Goal: Navigation & Orientation: Find specific page/section

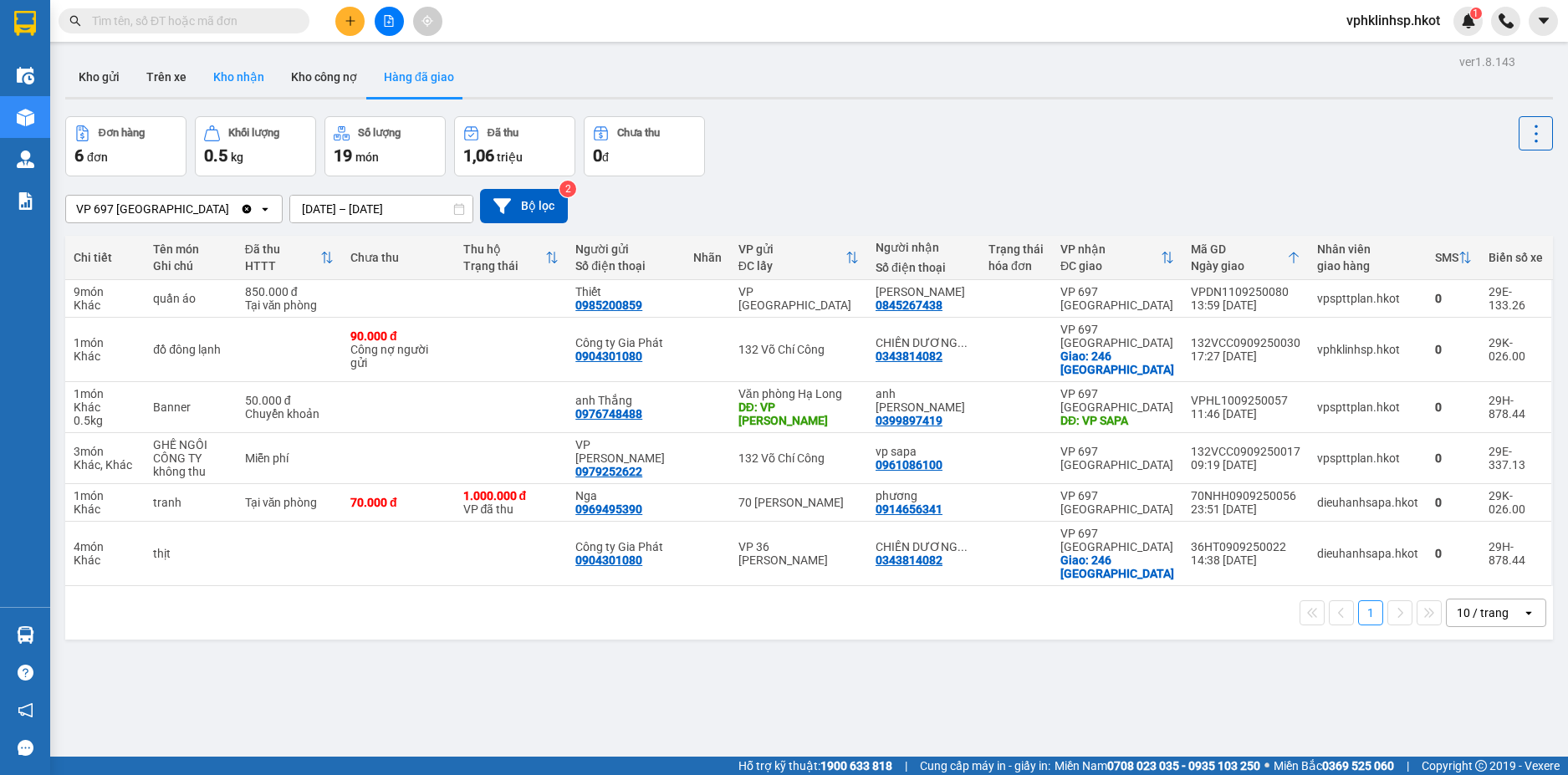
click at [212, 76] on button "Kho nhận" at bounding box center [239, 76] width 78 height 40
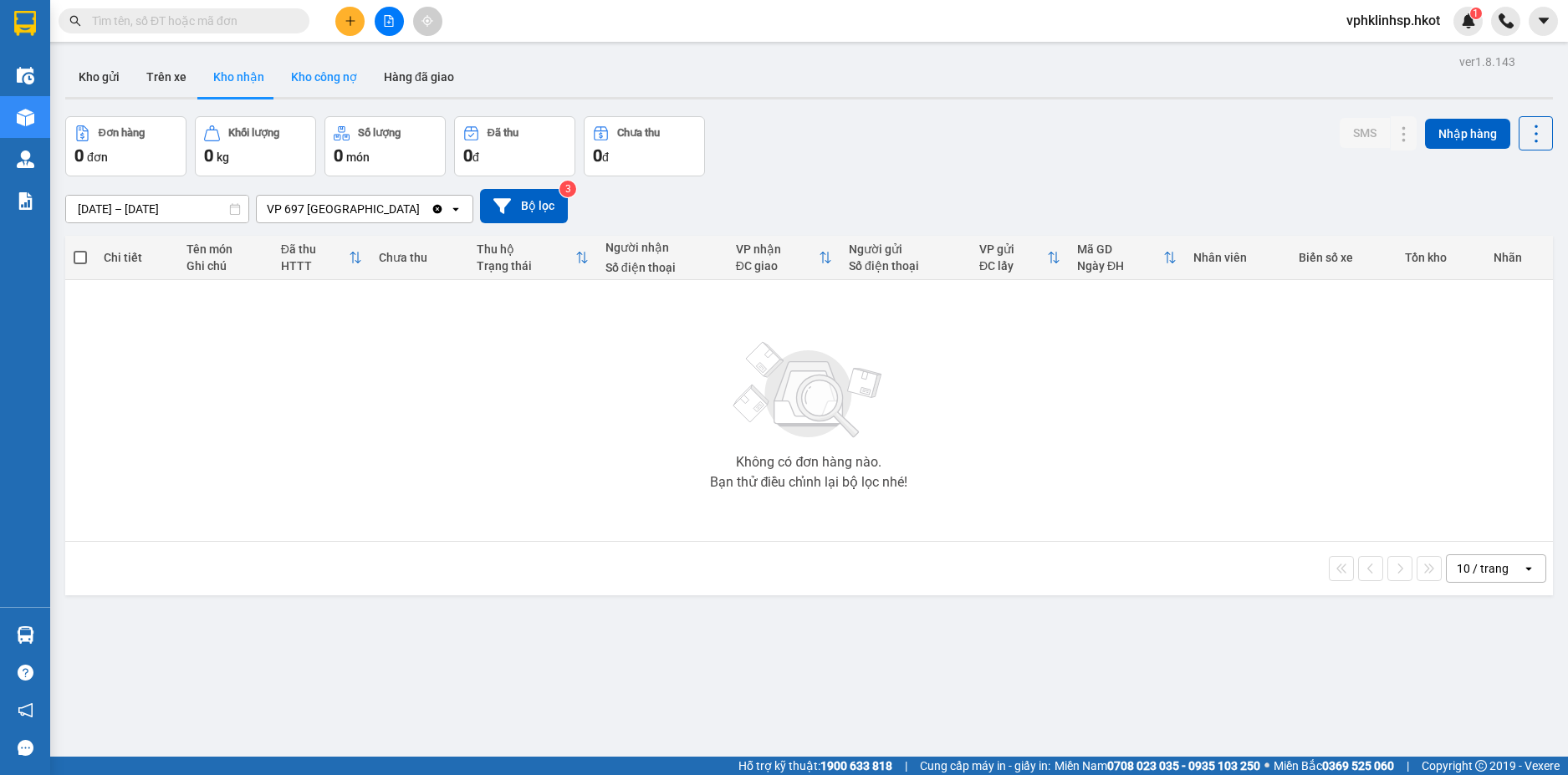
click at [319, 75] on button "Kho công nợ" at bounding box center [324, 76] width 93 height 40
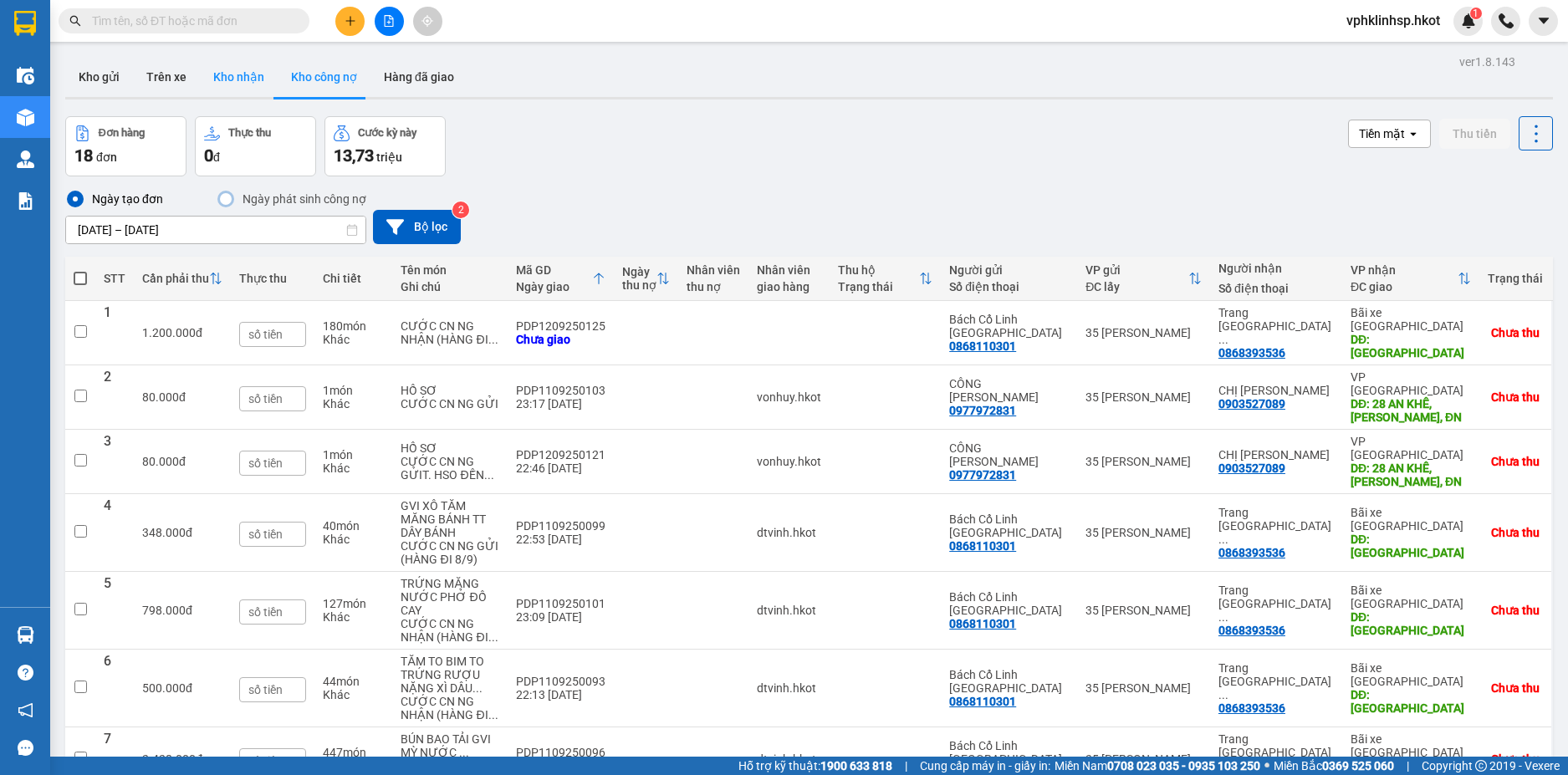
click at [248, 78] on button "Kho nhận" at bounding box center [239, 76] width 78 height 40
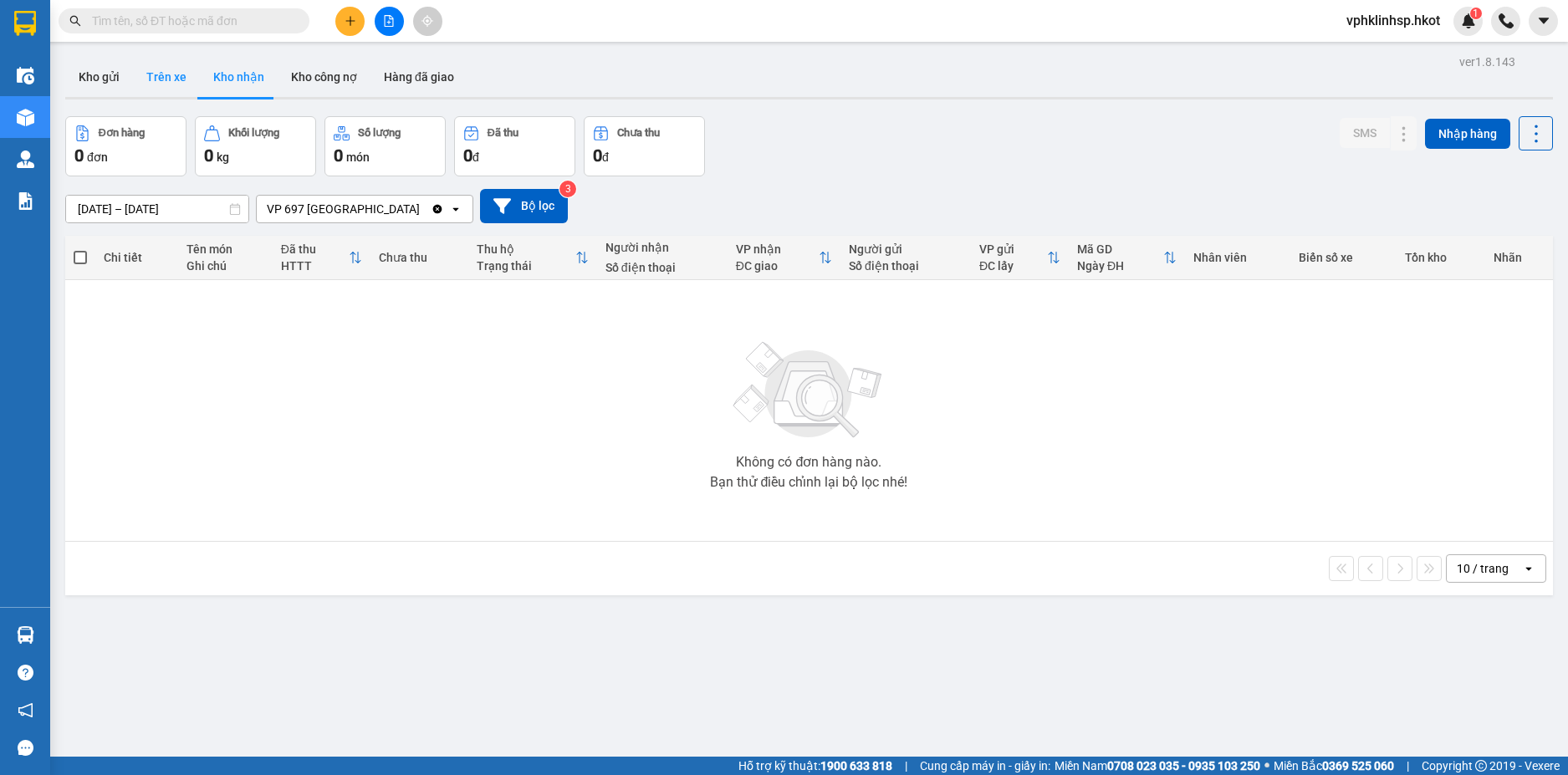
click at [142, 73] on button "Trên xe" at bounding box center [166, 76] width 67 height 40
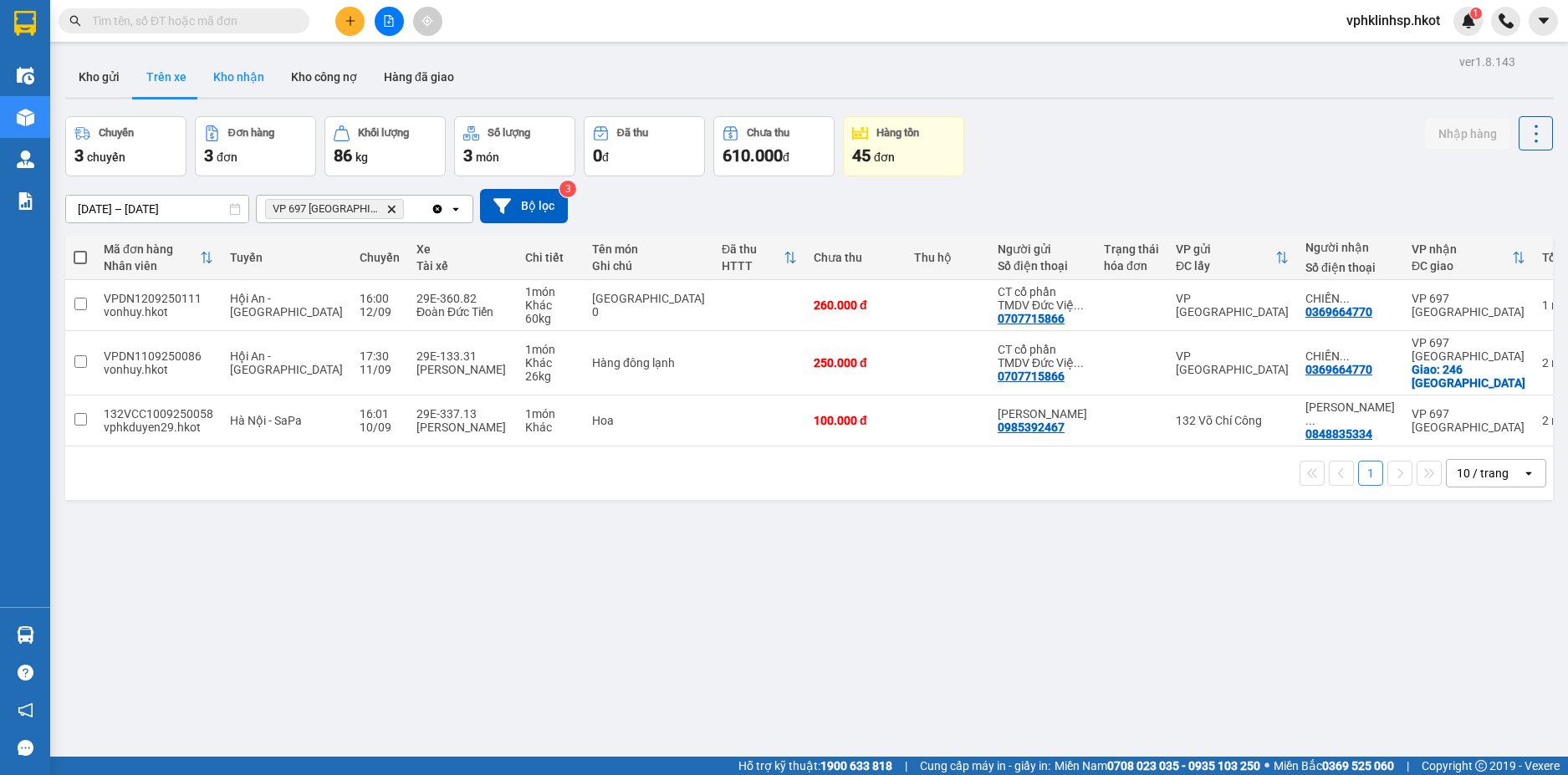
click at [224, 71] on button "Kho nhận" at bounding box center [239, 76] width 78 height 40
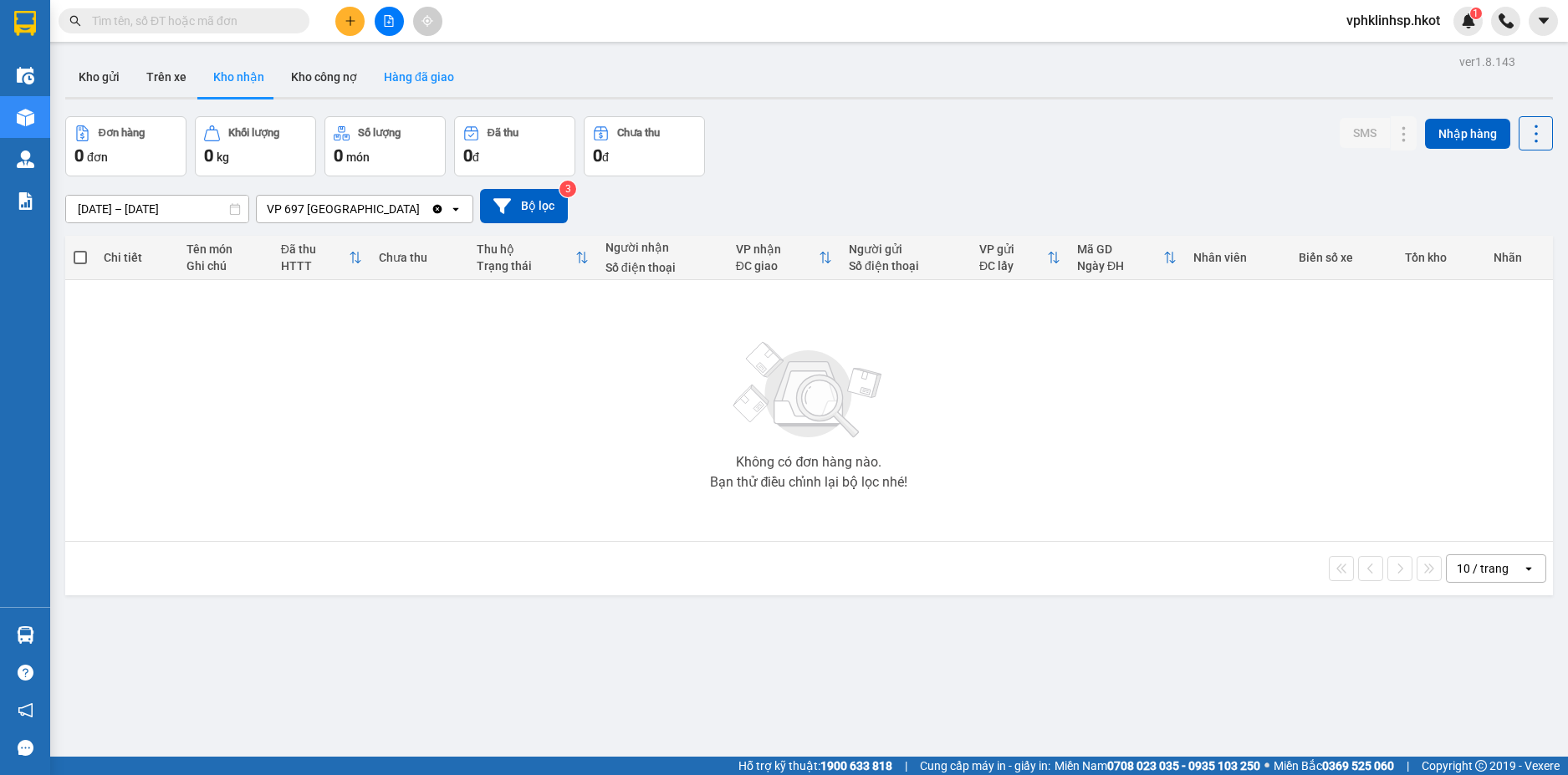
click at [407, 86] on button "Hàng đã giao" at bounding box center [419, 76] width 97 height 40
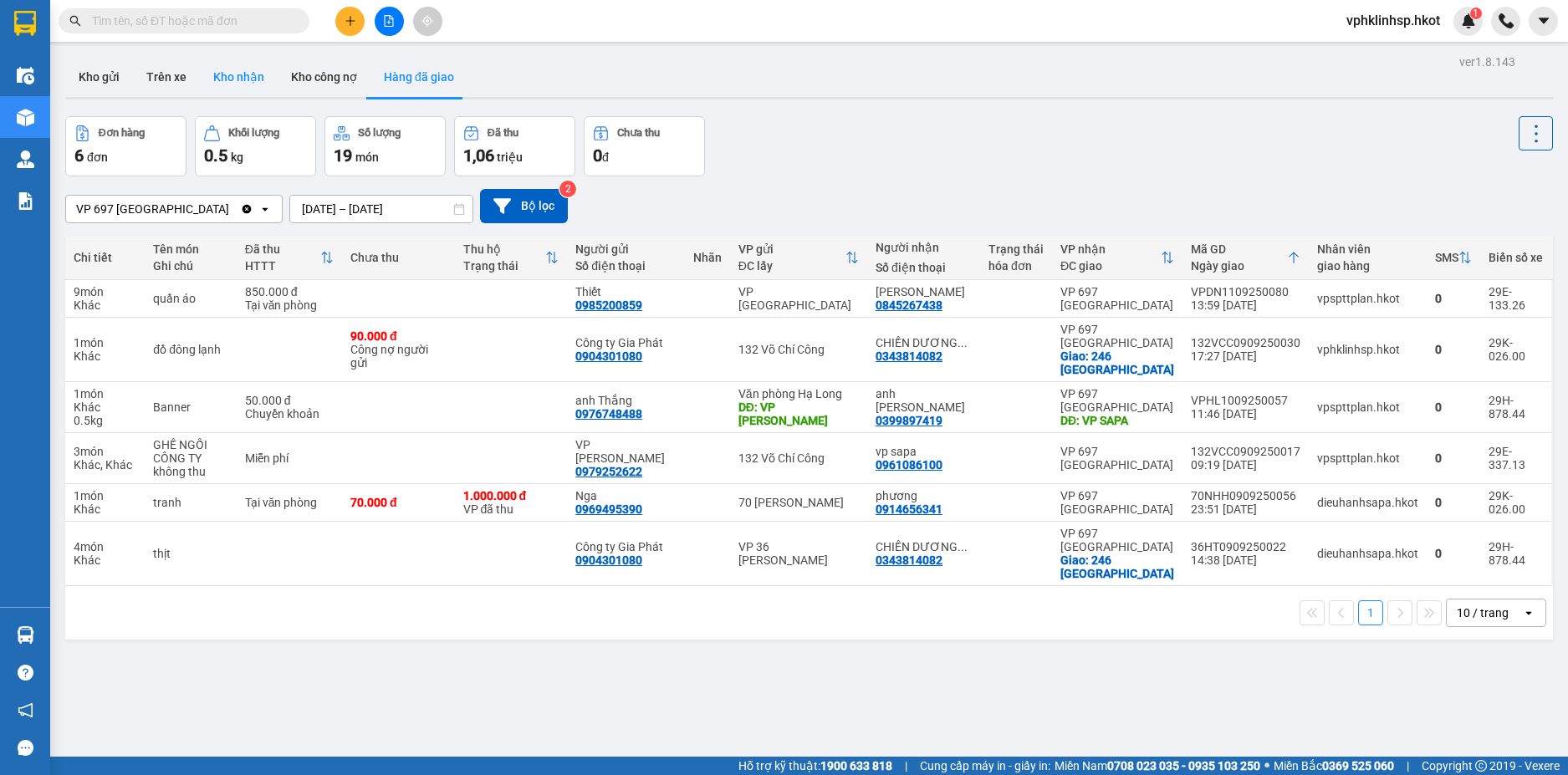
click at [219, 77] on button "Kho nhận" at bounding box center [239, 76] width 78 height 40
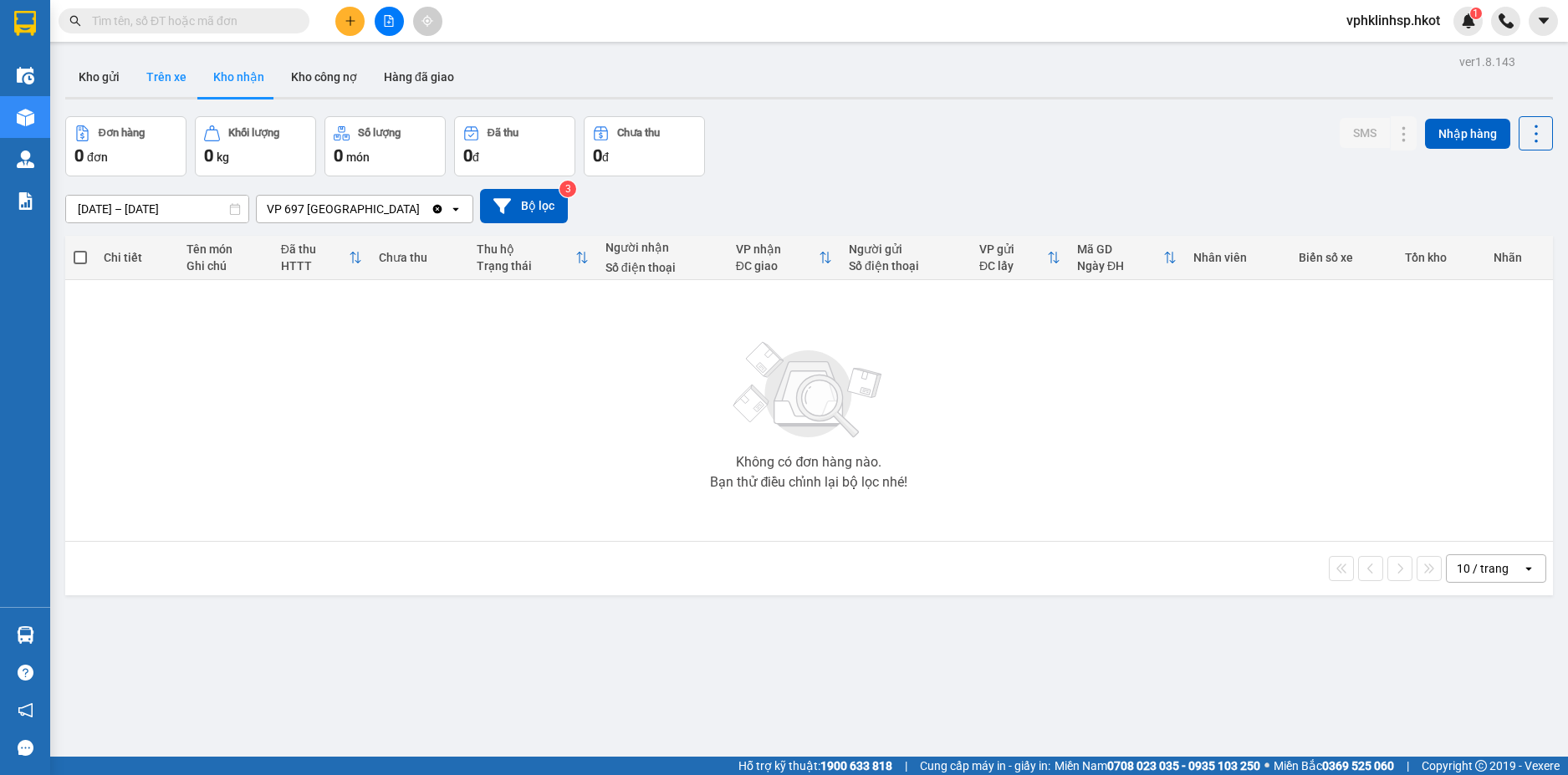
click at [165, 80] on button "Trên xe" at bounding box center [166, 76] width 67 height 40
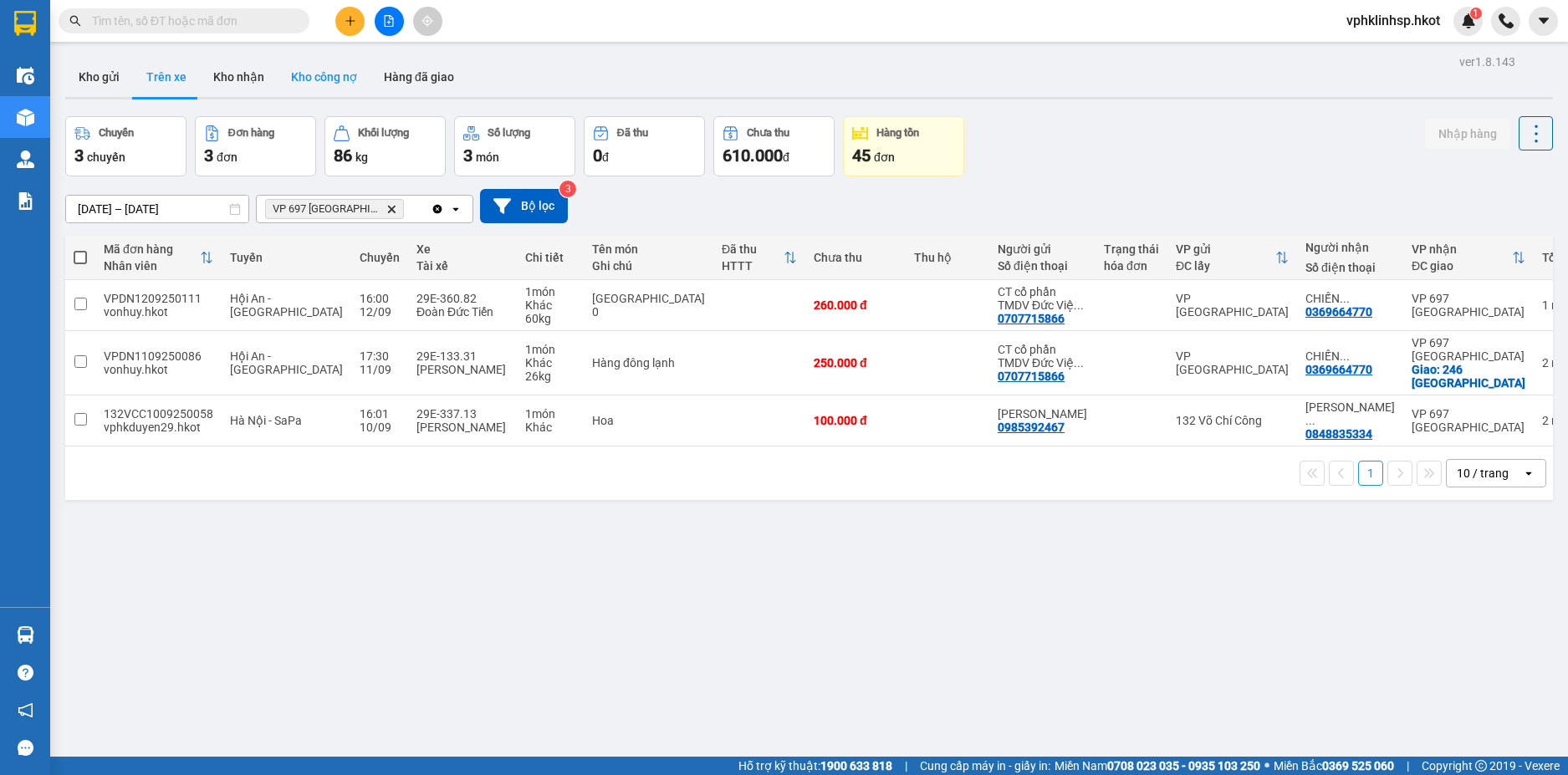
click at [330, 76] on button "Kho công nợ" at bounding box center [324, 76] width 93 height 40
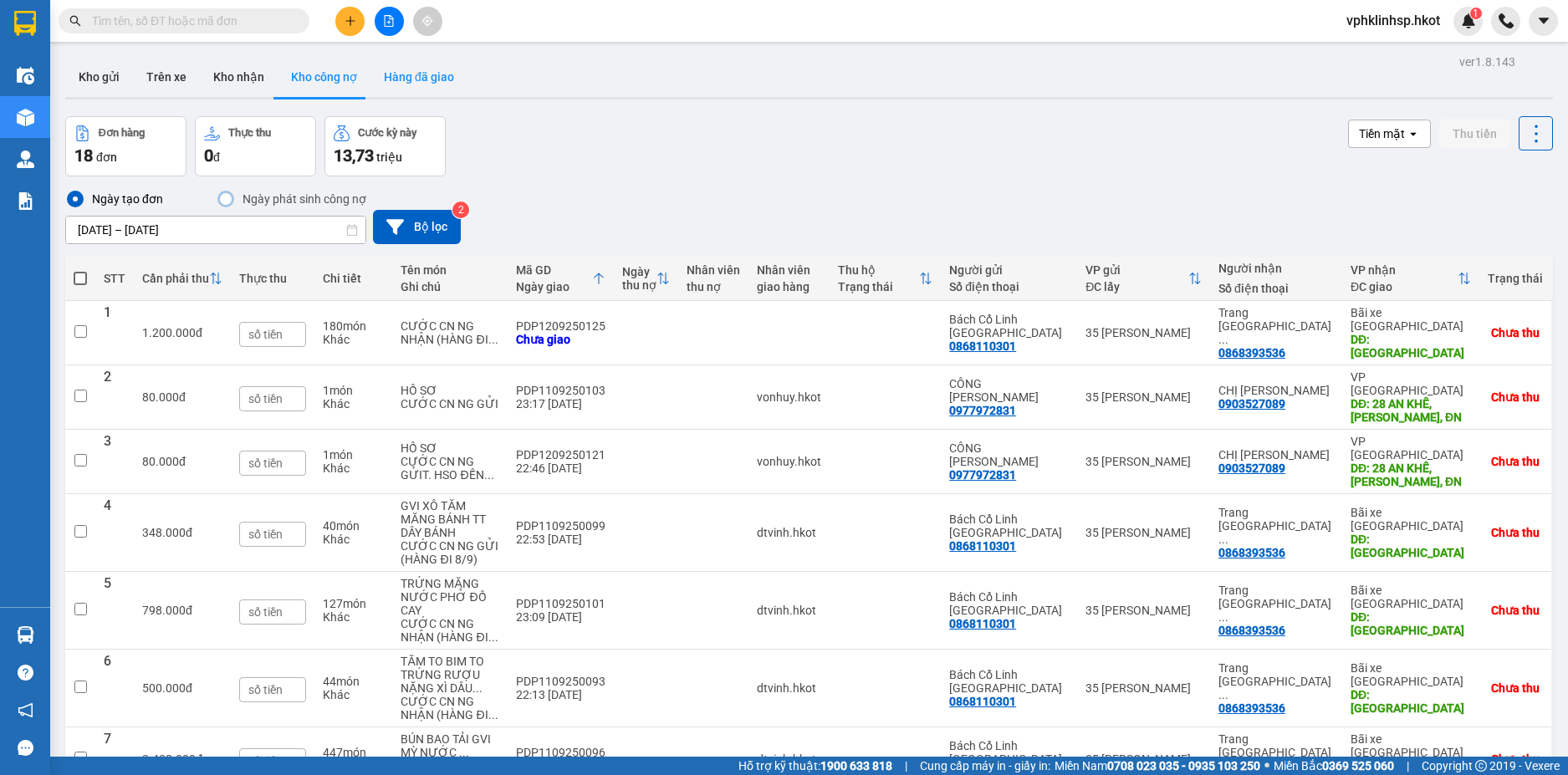
click at [414, 80] on button "Hàng đã giao" at bounding box center [419, 76] width 97 height 40
